Goal: Task Accomplishment & Management: Manage account settings

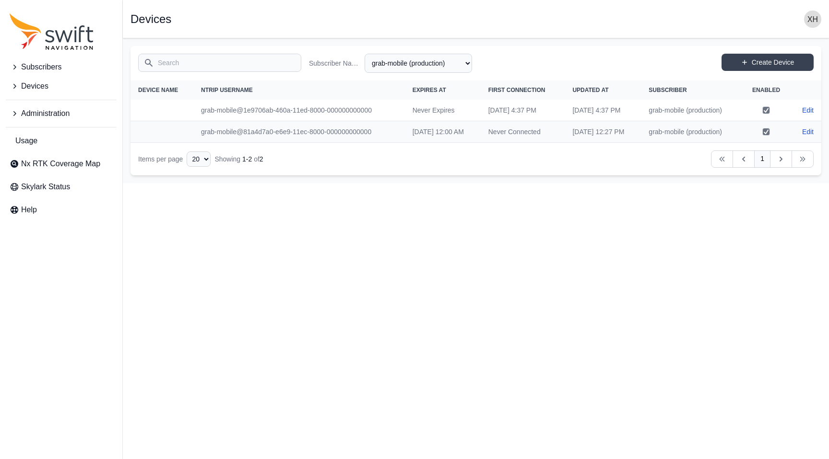
select select "fe55257b-e26b-4112-869a-e544fc77323b"
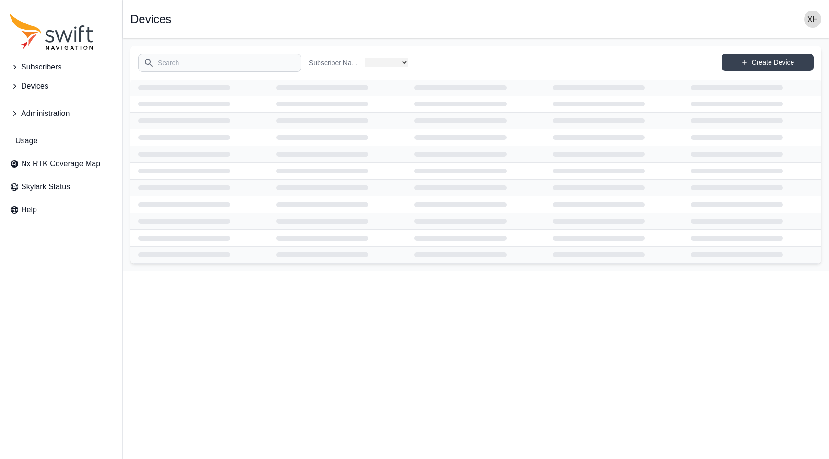
select select "fe55257b-e26b-4112-869a-e544fc77323b"
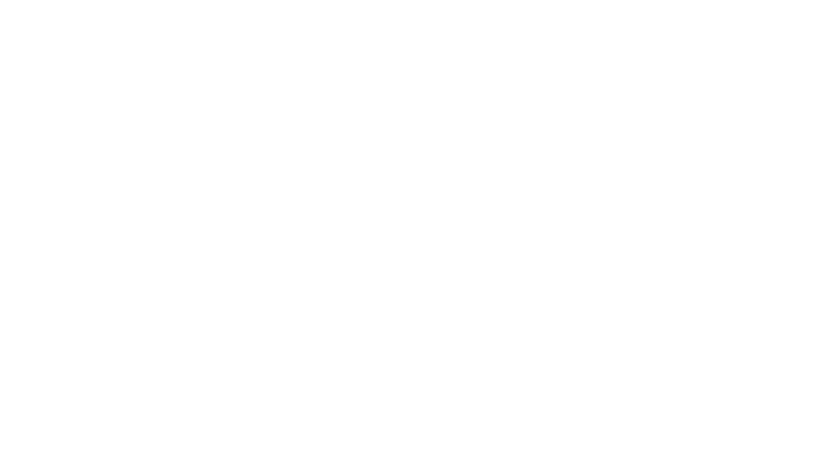
select select "fe55257b-e26b-4112-869a-e544fc77323b"
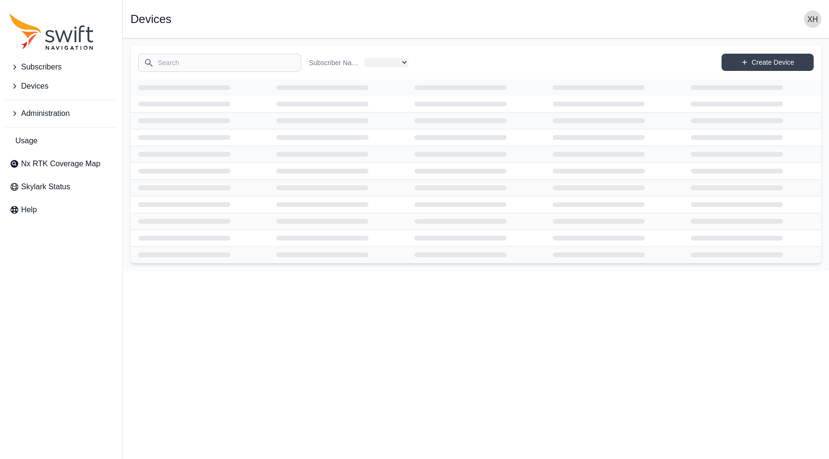
select select "fe55257b-e26b-4112-869a-e544fc77323b"
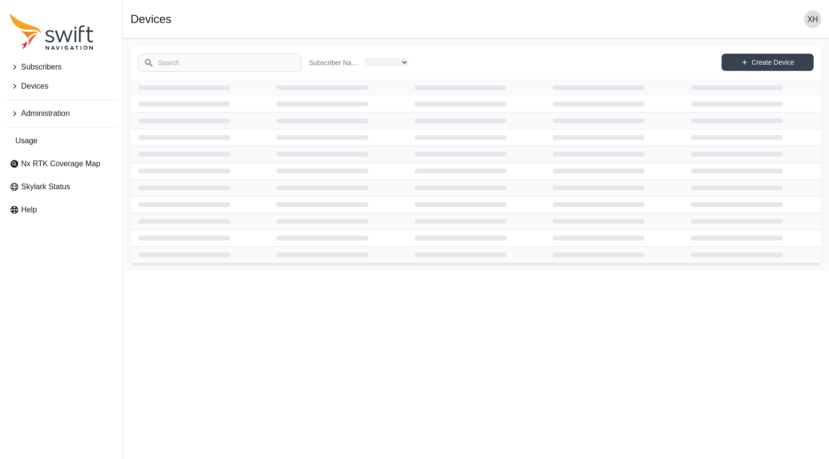
select select "fe55257b-e26b-4112-869a-e544fc77323b"
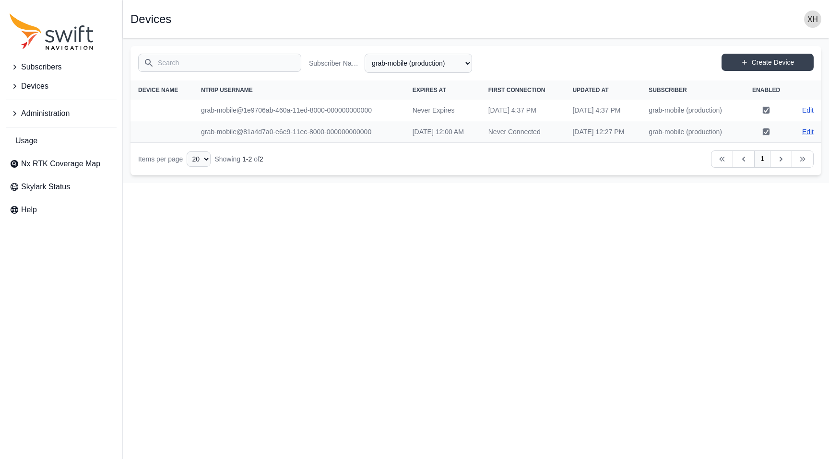
click at [808, 137] on link "Edit" at bounding box center [808, 132] width 12 height 10
select select "fe55257b-e26b-4112-869a-e544fc77323b"
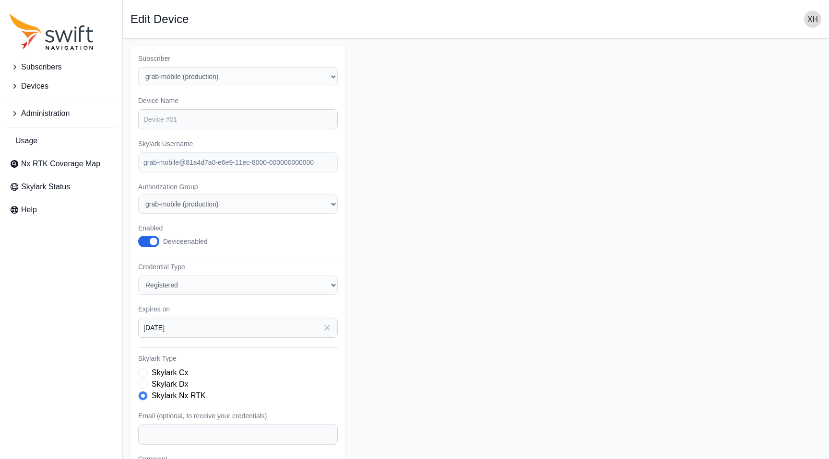
click at [178, 384] on label "Skylark Dx" at bounding box center [170, 385] width 36 height 12
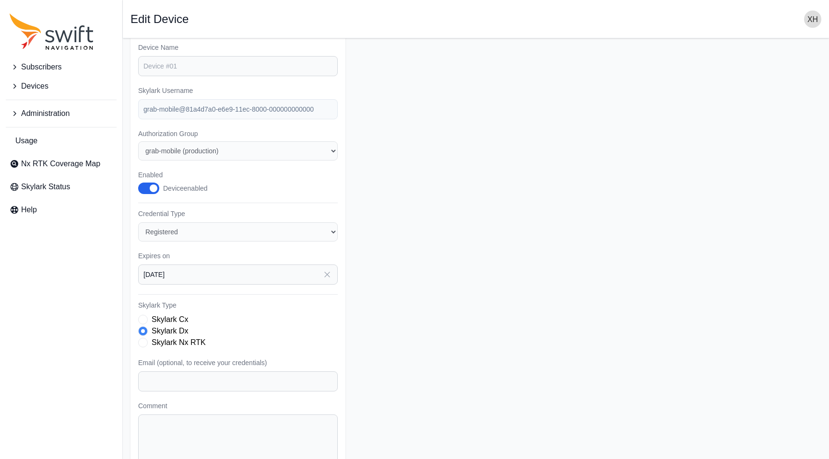
scroll to position [109, 0]
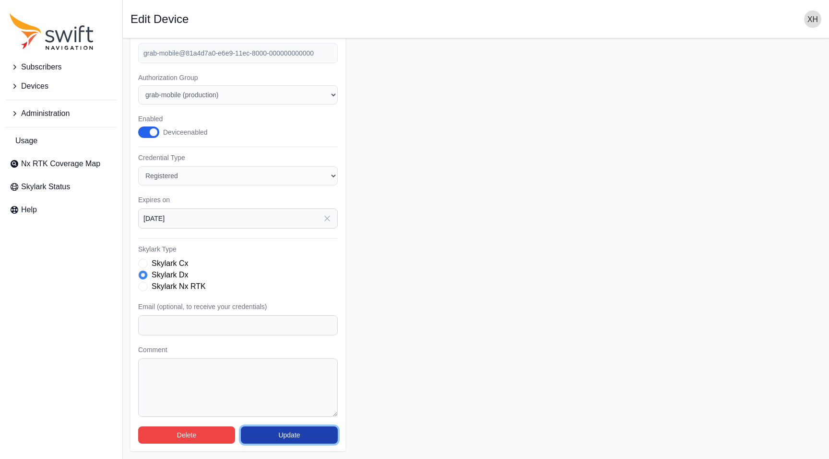
click at [285, 431] on button "Update" at bounding box center [289, 435] width 97 height 17
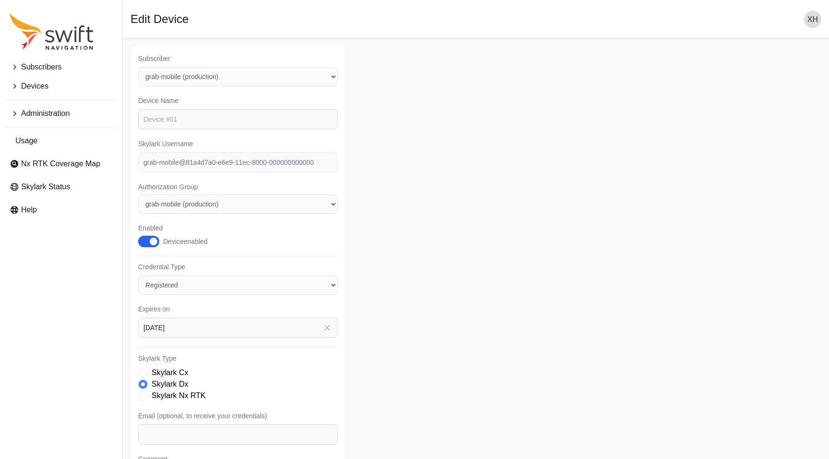
select select "fe55257b-e26b-4112-869a-e544fc77323b"
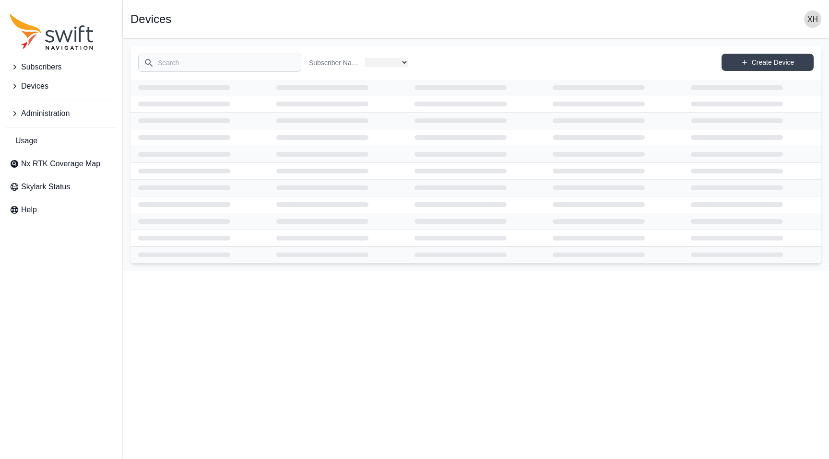
select select "fe55257b-e26b-4112-869a-e544fc77323b"
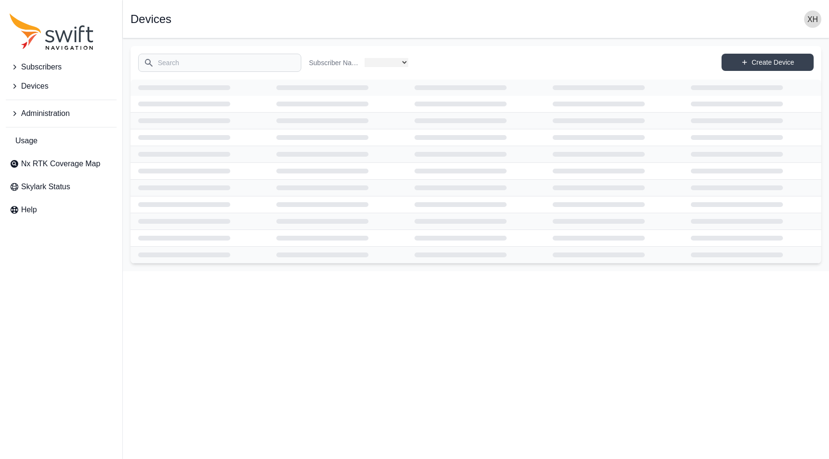
select select "fe55257b-e26b-4112-869a-e544fc77323b"
